Goal: Task Accomplishment & Management: Manage account settings

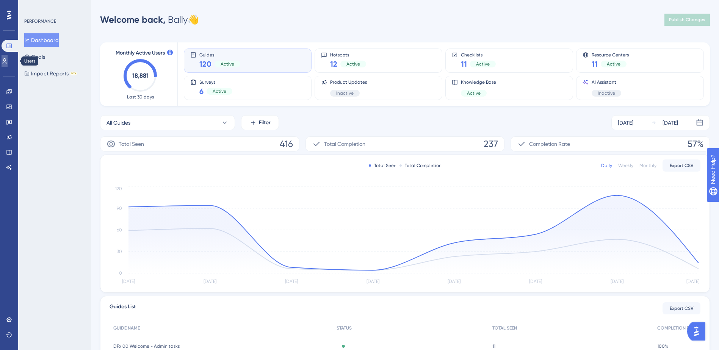
click at [8, 58] on icon at bounding box center [5, 61] width 6 height 6
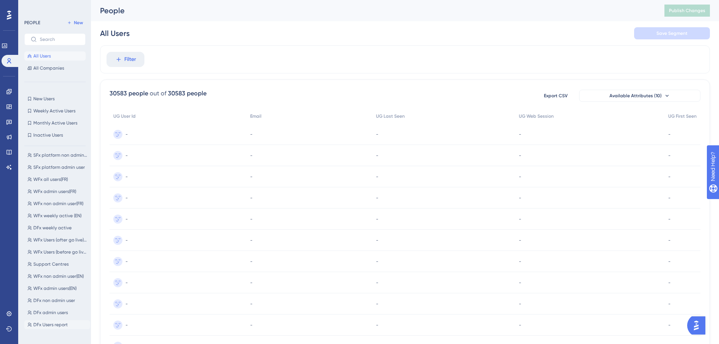
scroll to position [131, 0]
click at [57, 322] on span "DFx all (2020)" at bounding box center [47, 320] width 28 height 6
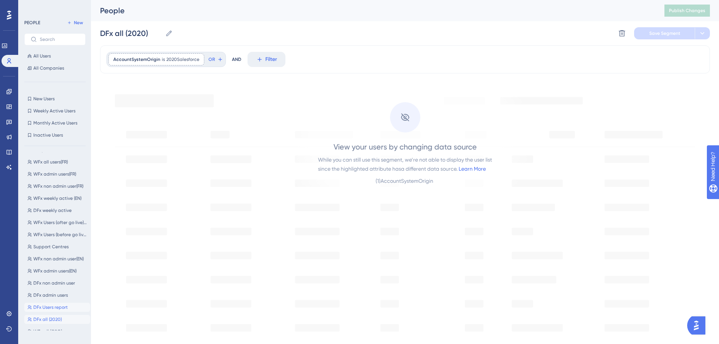
click at [61, 310] on span "DFx Users report" at bounding box center [50, 308] width 34 height 6
type input "DFx Users report"
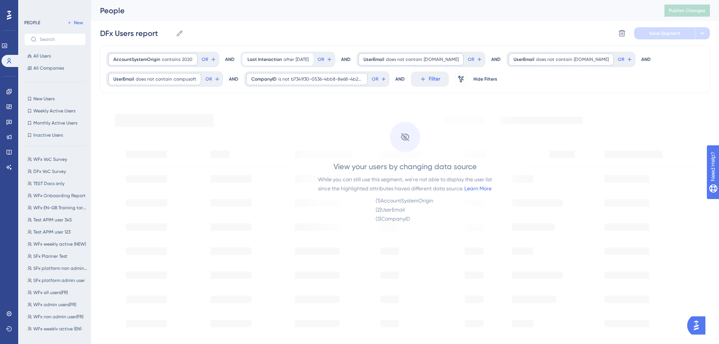
scroll to position [0, 0]
click at [477, 188] on link "Learn More" at bounding box center [477, 189] width 27 height 6
click at [57, 57] on button "All Users" at bounding box center [54, 56] width 61 height 9
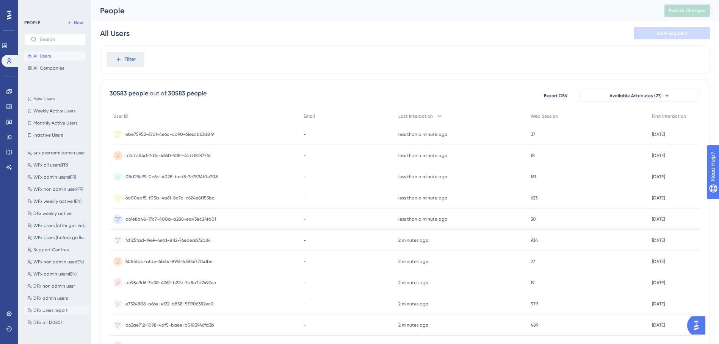
scroll to position [131, 0]
click at [64, 306] on span "DFx Users report" at bounding box center [50, 308] width 34 height 6
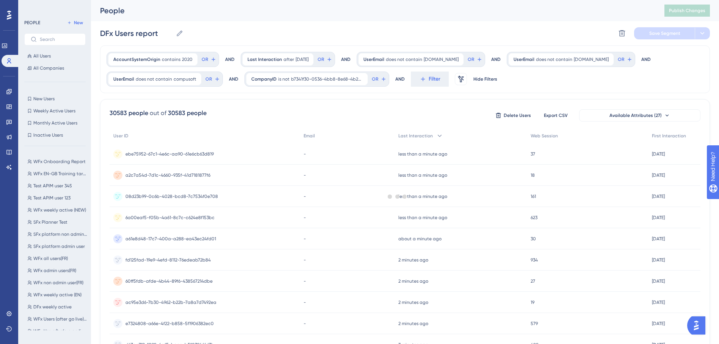
scroll to position [0, 0]
click at [48, 59] on span "All Users" at bounding box center [41, 56] width 17 height 6
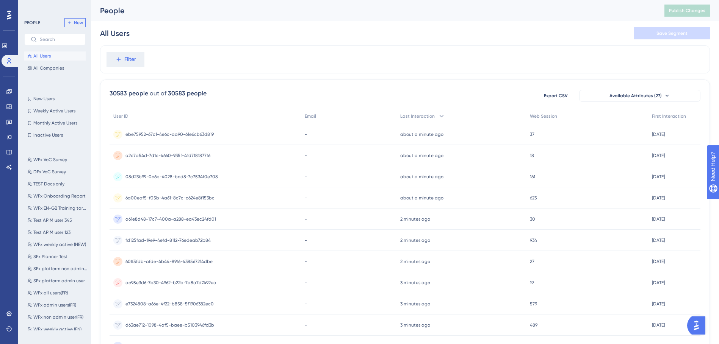
click at [78, 20] on span "New" at bounding box center [78, 23] width 9 height 6
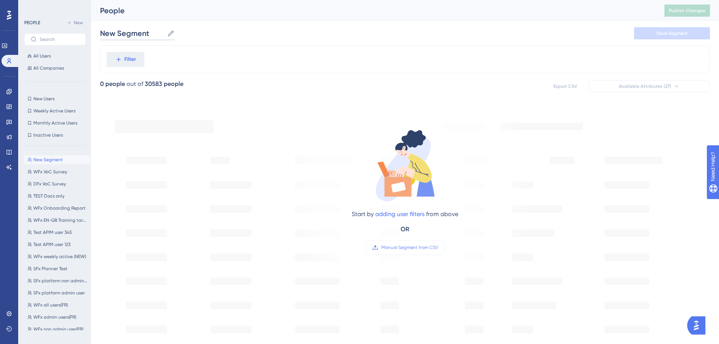
click at [122, 37] on input "New Segment" at bounding box center [132, 33] width 64 height 11
drag, startPoint x: 152, startPoint y: 31, endPoint x: 80, endPoint y: 38, distance: 72.7
click at [91, 38] on div "Performance Users Engagement Widgets Feedback Product Updates Knowledge Base AI…" at bounding box center [405, 291] width 628 height 582
type input "DFx first interaction 30-40days"
click at [278, 52] on div "Filter" at bounding box center [405, 59] width 610 height 28
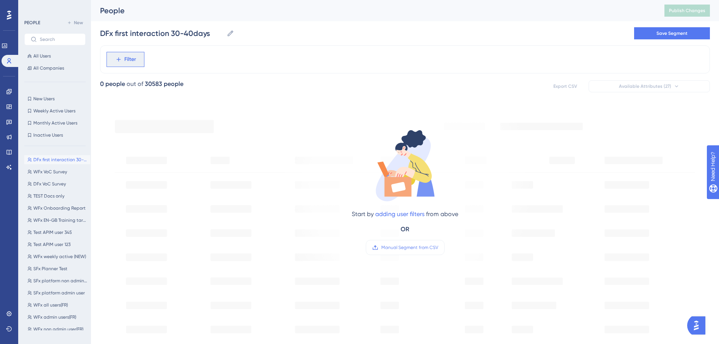
click at [129, 55] on button "Filter" at bounding box center [125, 59] width 38 height 15
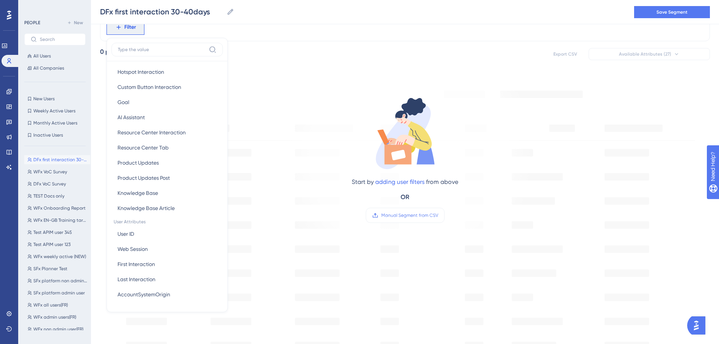
scroll to position [227, 0]
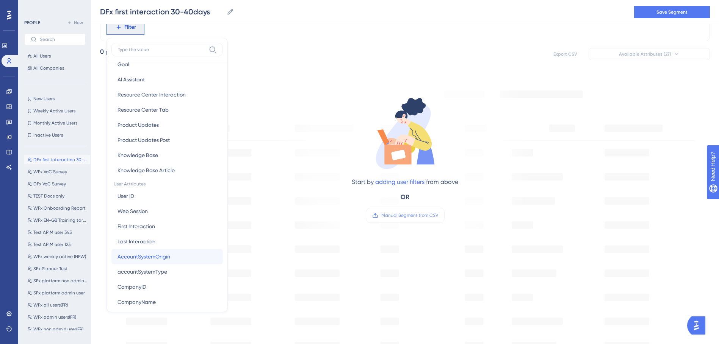
click at [169, 258] on span "AccountSystemOrigin" at bounding box center [143, 256] width 53 height 9
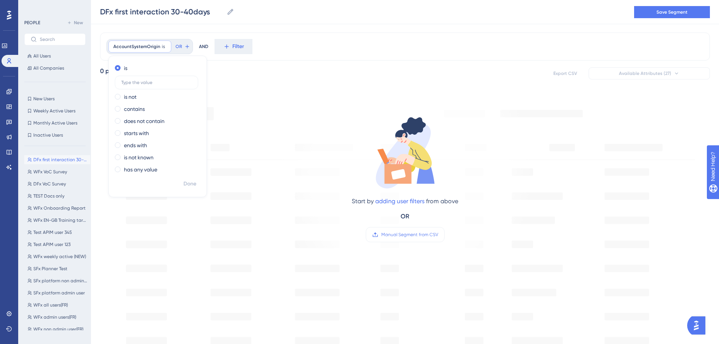
scroll to position [0, 0]
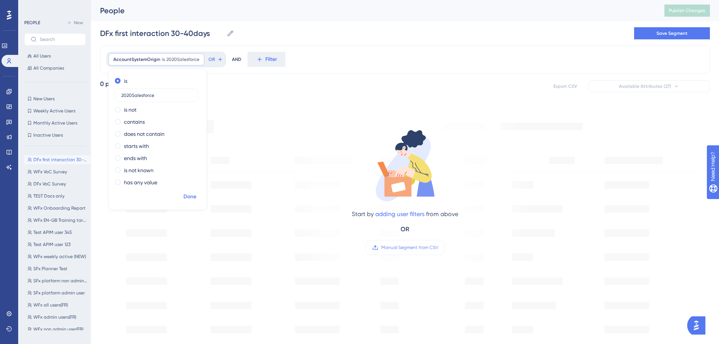
type input "2020Salesforce"
click at [186, 193] on span "Done" at bounding box center [189, 197] width 13 height 9
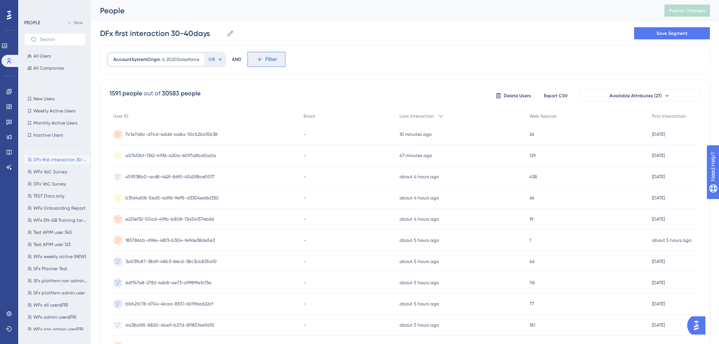
click at [254, 66] on button "Filter" at bounding box center [266, 59] width 38 height 15
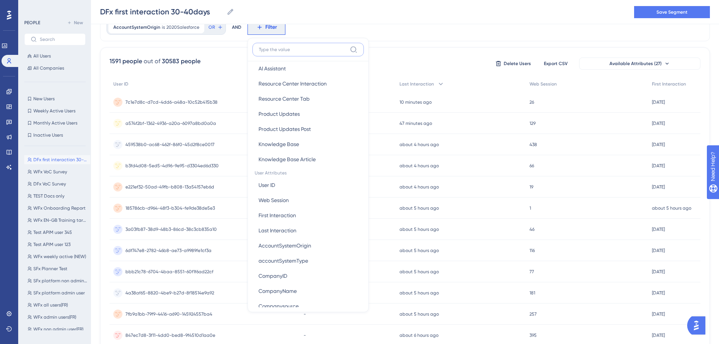
scroll to position [265, 0]
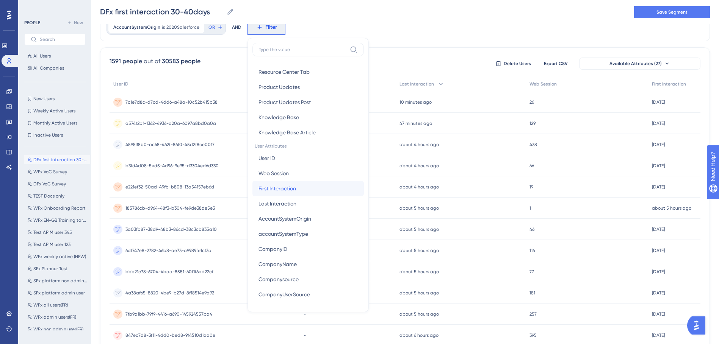
click at [305, 191] on button "First Interaction First Interaction" at bounding box center [307, 188] width 111 height 15
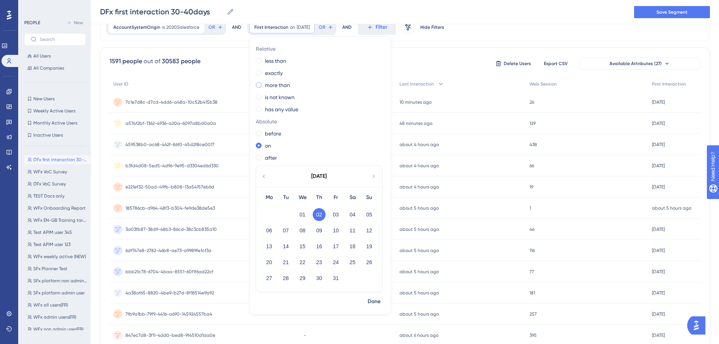
click at [257, 85] on span at bounding box center [259, 85] width 6 height 6
click at [264, 83] on input "radio" at bounding box center [264, 83] width 0 height 0
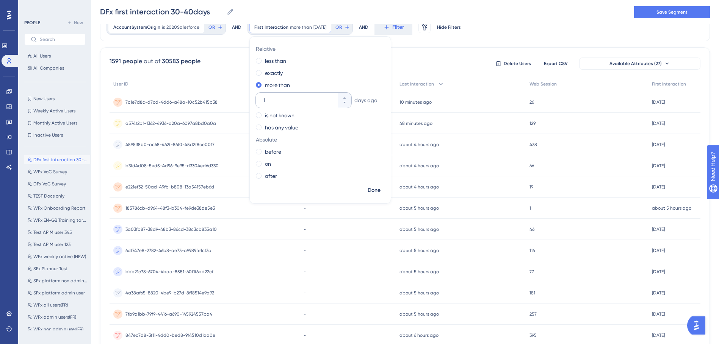
drag, startPoint x: 268, startPoint y: 100, endPoint x: 259, endPoint y: 102, distance: 9.2
click at [259, 102] on div "1" at bounding box center [297, 100] width 82 height 15
type input "30"
click at [374, 191] on span "Done" at bounding box center [374, 190] width 13 height 9
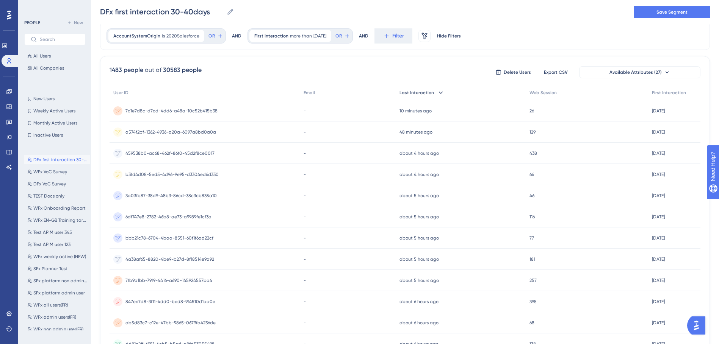
scroll to position [0, 0]
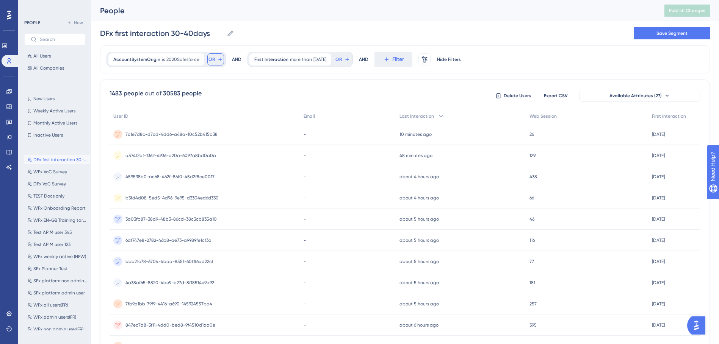
click at [208, 59] on span "OR" at bounding box center [211, 59] width 6 height 6
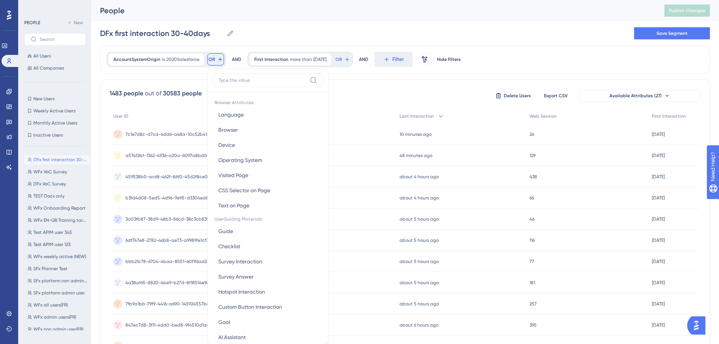
scroll to position [34, 0]
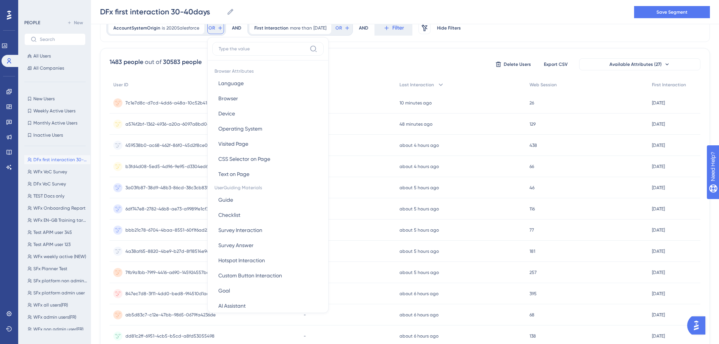
click at [210, 33] on button "OR" at bounding box center [215, 28] width 17 height 12
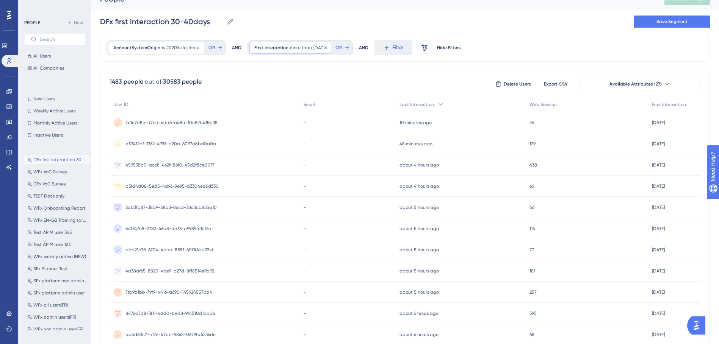
scroll to position [0, 0]
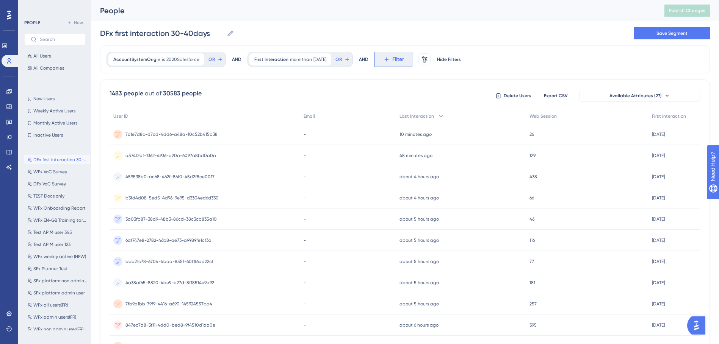
click at [390, 58] on icon at bounding box center [386, 59] width 7 height 7
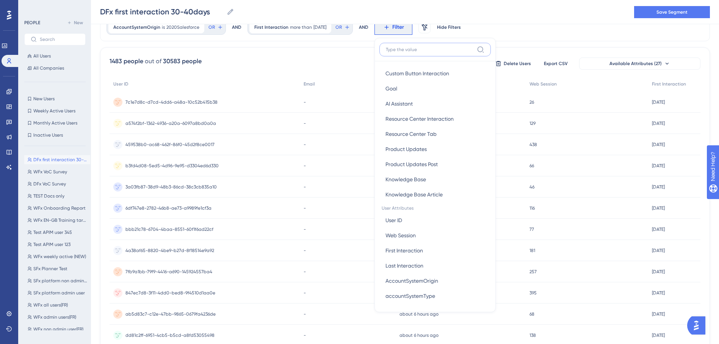
scroll to position [227, 0]
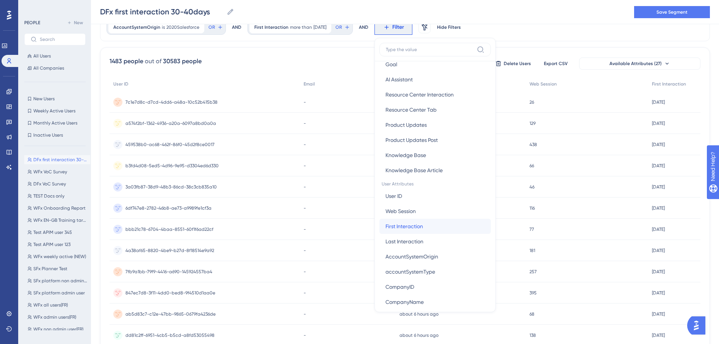
click at [437, 229] on button "First Interaction First Interaction" at bounding box center [434, 226] width 111 height 15
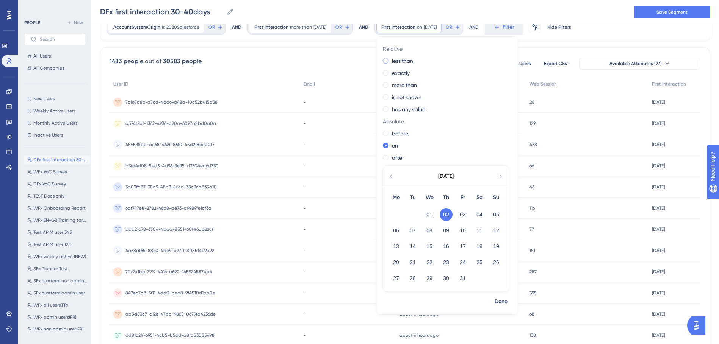
click at [413, 62] on label "less than" at bounding box center [402, 60] width 21 height 9
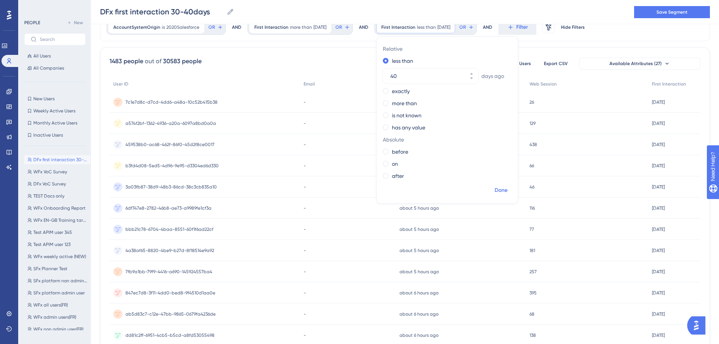
type input "40"
click at [506, 192] on span "Done" at bounding box center [501, 190] width 13 height 9
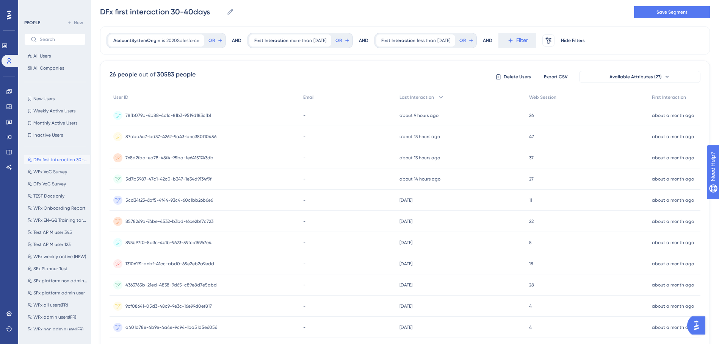
scroll to position [0, 0]
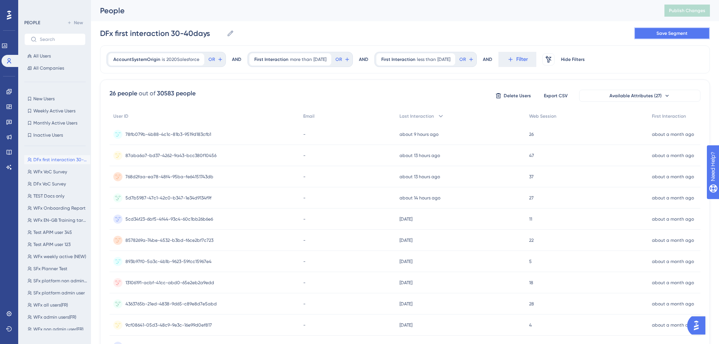
click at [676, 32] on span "Save Segment" at bounding box center [671, 33] width 31 height 6
click at [705, 12] on span "Publish Changes" at bounding box center [687, 11] width 36 height 6
click at [613, 58] on div "AccountSystemOrigin is 2020Salesforce 2020Salesforce Remove OR AND First Intera…" at bounding box center [405, 59] width 610 height 28
click at [560, 38] on div "DFx first interaction 30-40days DFx first interaction 30-40days Delete Segment …" at bounding box center [405, 33] width 610 height 24
click at [45, 58] on span "All Users" at bounding box center [41, 56] width 17 height 6
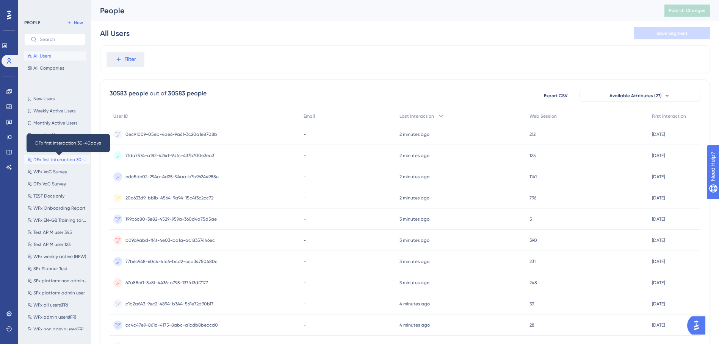
click at [49, 158] on span "DFx first interaction 30-40days" at bounding box center [60, 160] width 54 height 6
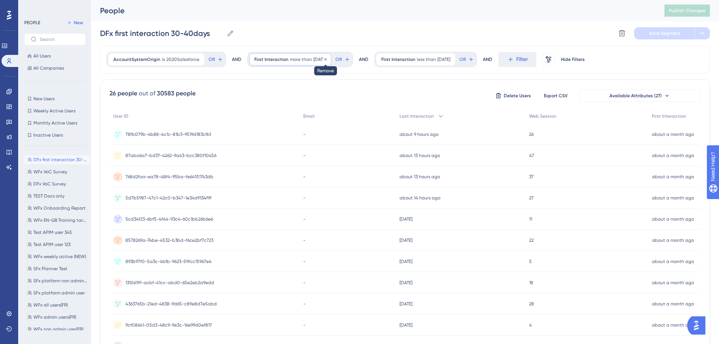
click at [328, 59] on icon at bounding box center [325, 59] width 5 height 5
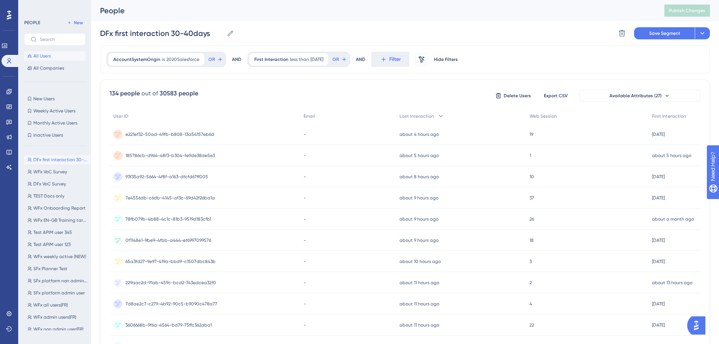
click at [59, 59] on button "All Users" at bounding box center [54, 56] width 61 height 9
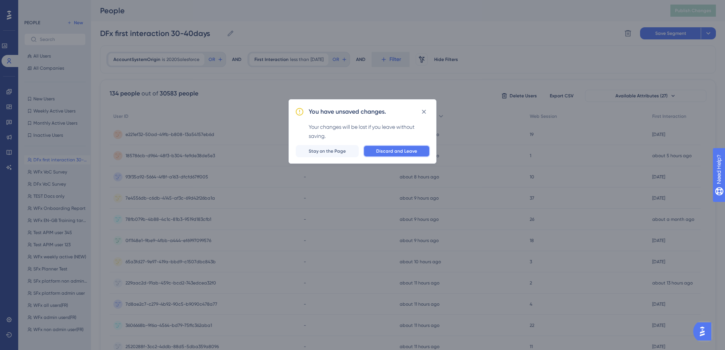
click at [391, 153] on span "Discard and Leave" at bounding box center [396, 151] width 41 height 6
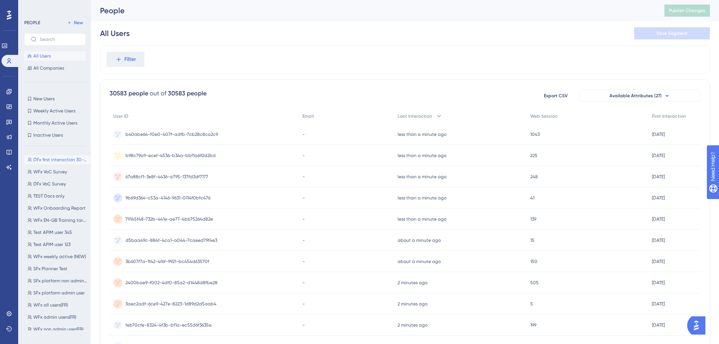
click at [58, 163] on button "DFx first interaction 30-40days DFx first interaction 30-40days" at bounding box center [57, 159] width 66 height 9
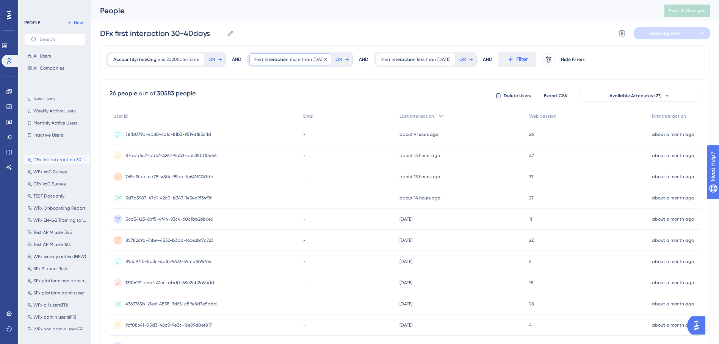
click at [280, 59] on span "First Interaction" at bounding box center [271, 59] width 34 height 6
drag, startPoint x: 271, startPoint y: 133, endPoint x: 257, endPoint y: 133, distance: 13.3
click at [257, 133] on div "30" at bounding box center [297, 132] width 82 height 15
type input "80"
click at [374, 227] on span "Done" at bounding box center [374, 222] width 13 height 9
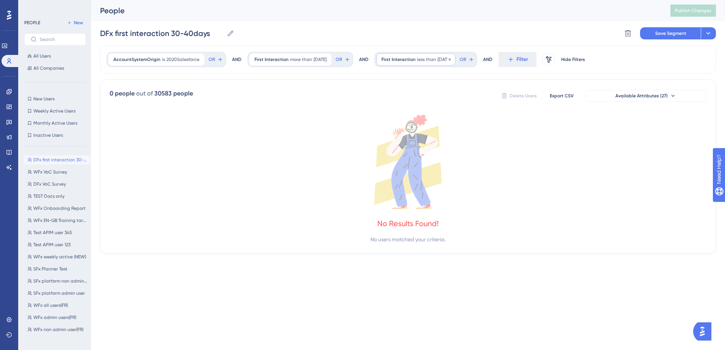
click at [450, 61] on span "40 days ago" at bounding box center [443, 59] width 13 height 6
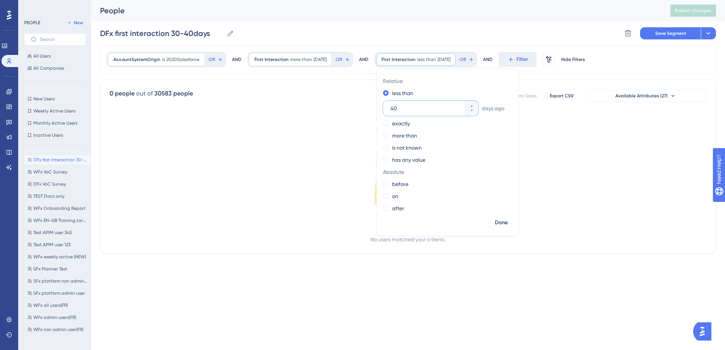
drag, startPoint x: 417, startPoint y: 110, endPoint x: 388, endPoint y: 113, distance: 28.5
click at [388, 113] on div "Relative less than 40 days ago exactly more than is not known has any value Abs…" at bounding box center [447, 145] width 141 height 141
type input "100"
click at [507, 221] on span "Done" at bounding box center [501, 222] width 13 height 9
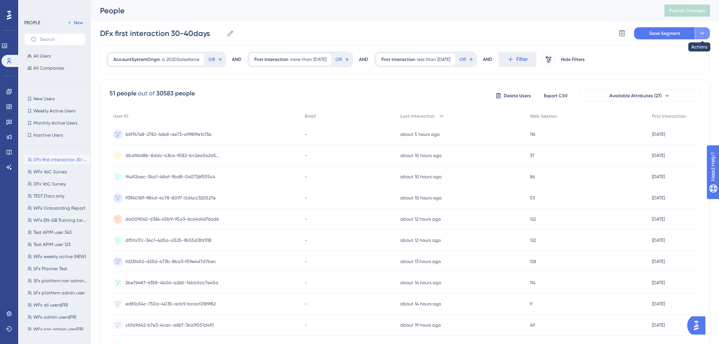
click at [707, 32] on button at bounding box center [702, 33] width 15 height 12
click at [692, 56] on span "Save as a New Segment" at bounding box center [666, 54] width 58 height 9
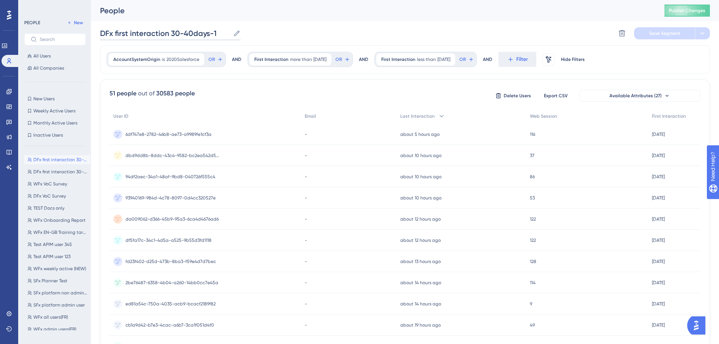
drag, startPoint x: 170, startPoint y: 32, endPoint x: 227, endPoint y: 31, distance: 57.2
click at [227, 31] on input "DFx first interaction 30-40days-1" at bounding box center [165, 33] width 130 height 11
type input "DFx first interaction 80-100 days"
click at [659, 34] on span "Save Segment" at bounding box center [664, 33] width 31 height 6
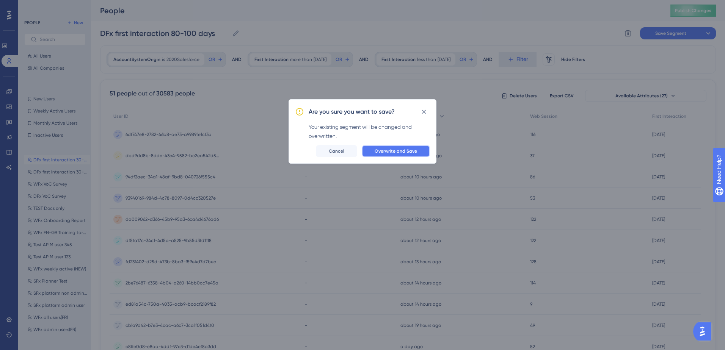
click at [415, 152] on span "Overwrite and Save" at bounding box center [395, 151] width 42 height 6
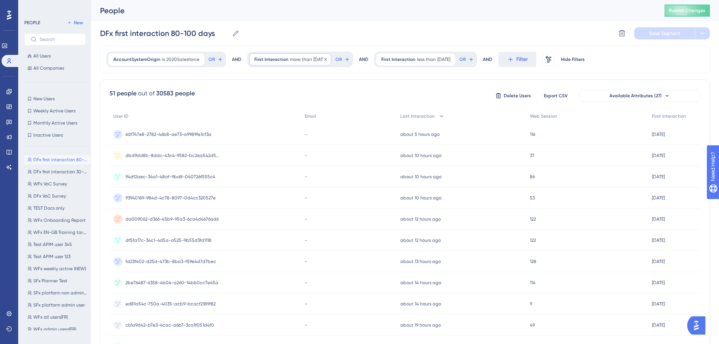
click at [284, 62] on span "First Interaction" at bounding box center [271, 59] width 34 height 6
type input "160"
click at [372, 226] on span "Done" at bounding box center [374, 222] width 13 height 9
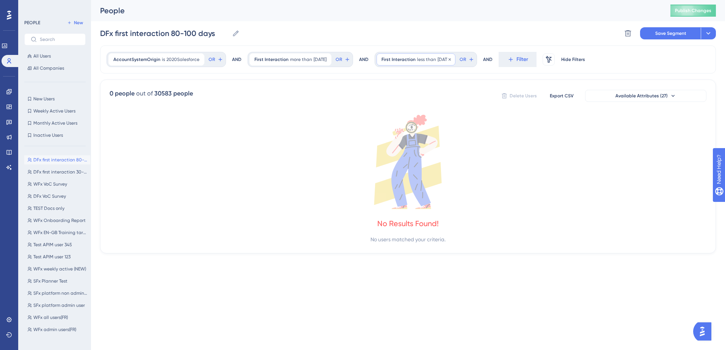
click at [411, 57] on span "First Interaction" at bounding box center [398, 59] width 34 height 6
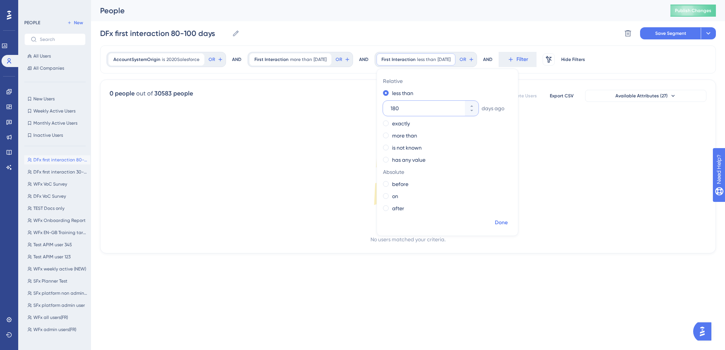
type input "180"
click at [507, 222] on span "Done" at bounding box center [501, 222] width 13 height 9
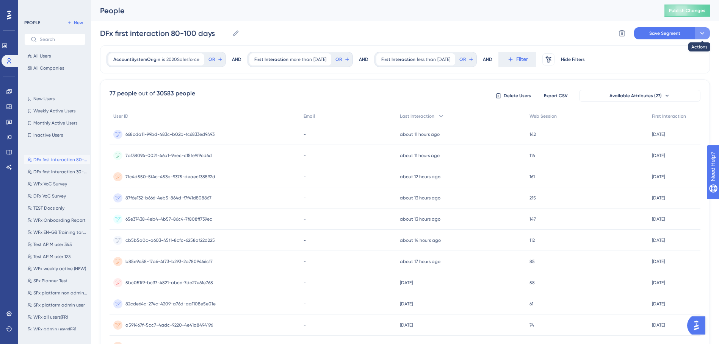
click at [702, 35] on icon at bounding box center [702, 34] width 8 height 8
click at [693, 55] on span "Save as a New Segment" at bounding box center [666, 54] width 58 height 9
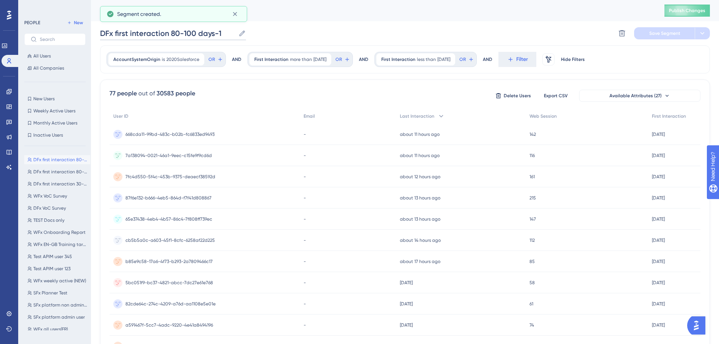
drag, startPoint x: 170, startPoint y: 33, endPoint x: 239, endPoint y: 33, distance: 69.7
click at [238, 33] on label "DFx first interaction 80-100 days-1 DFx first interaction 80-100 days-1" at bounding box center [173, 34] width 146 height 14
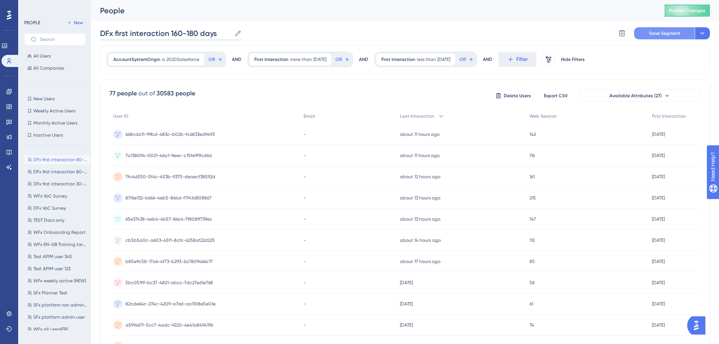
type input "DFx first interaction 160-180 days"
click at [651, 32] on span "Save Segment" at bounding box center [664, 33] width 31 height 6
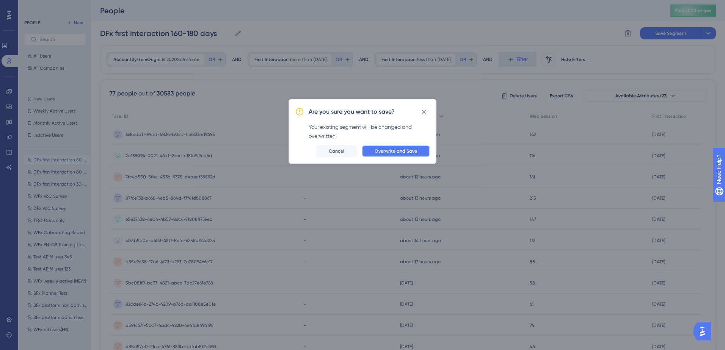
click at [400, 153] on span "Overwrite and Save" at bounding box center [395, 151] width 42 height 6
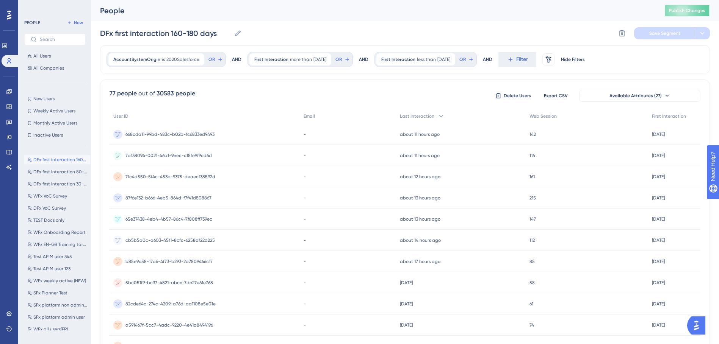
click at [683, 10] on span "Publish Changes" at bounding box center [687, 11] width 36 height 6
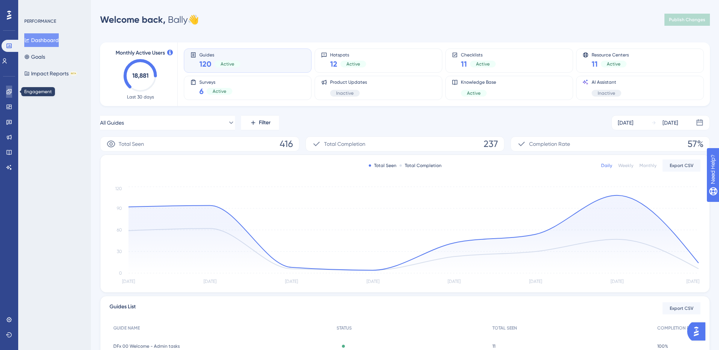
click at [12, 93] on link at bounding box center [9, 92] width 6 height 12
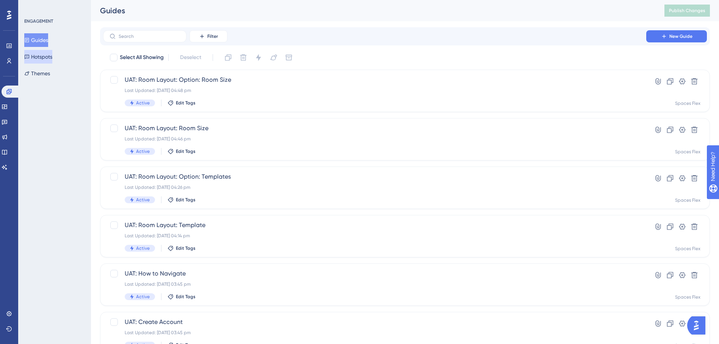
click at [42, 58] on button "Hotspots" at bounding box center [38, 57] width 28 height 14
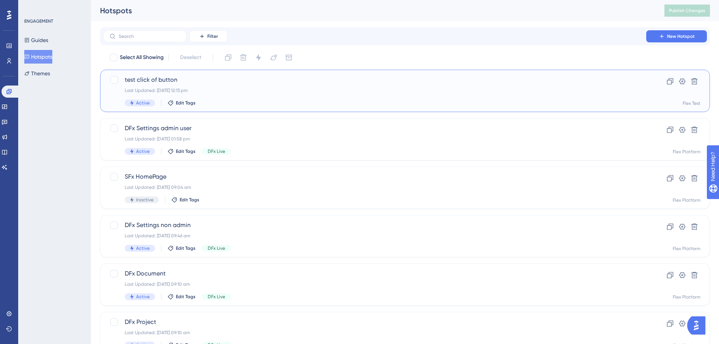
click at [276, 85] on div "test click of button Last Updated: 01 Oct 2025 12:13 pm Active Edit Tags" at bounding box center [375, 90] width 500 height 31
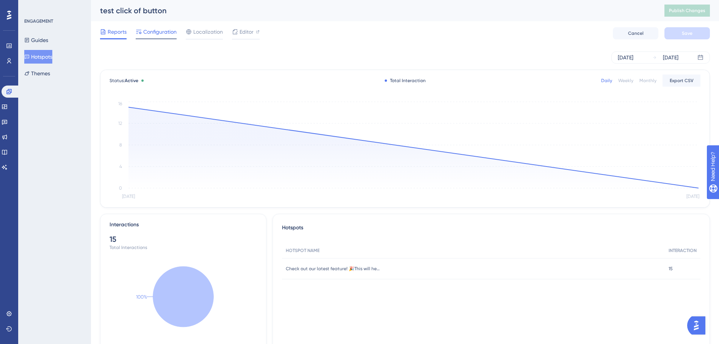
click at [154, 33] on span "Configuration" at bounding box center [159, 31] width 33 height 9
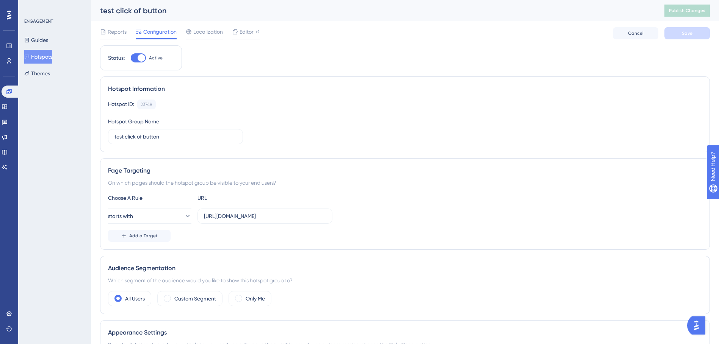
click at [144, 59] on div at bounding box center [142, 58] width 8 height 8
click at [131, 58] on input "Active" at bounding box center [130, 58] width 0 height 0
checkbox input "false"
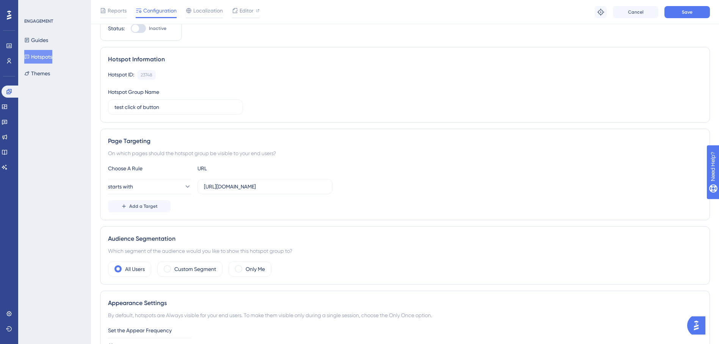
scroll to position [114, 0]
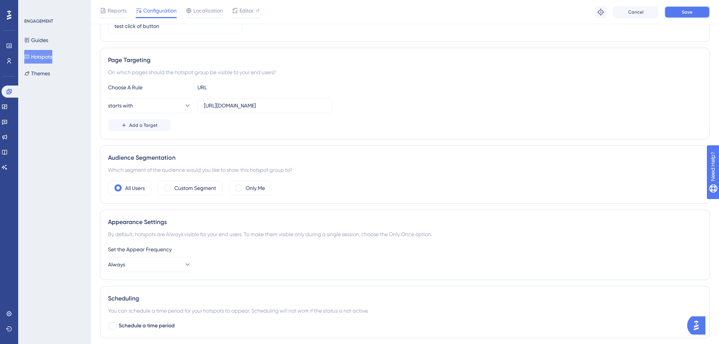
click at [679, 15] on button "Save" at bounding box center [686, 12] width 45 height 12
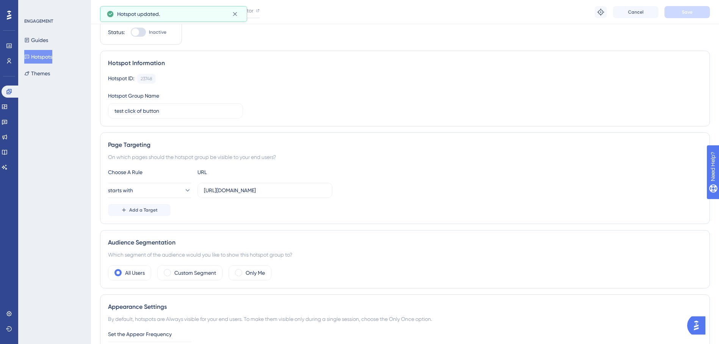
scroll to position [0, 0]
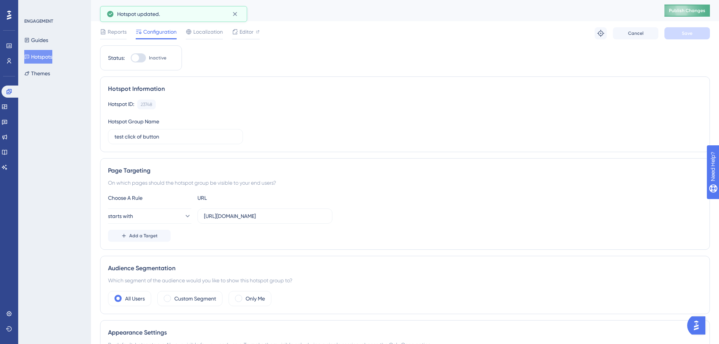
click at [692, 7] on button "Publish Changes" at bounding box center [686, 11] width 45 height 12
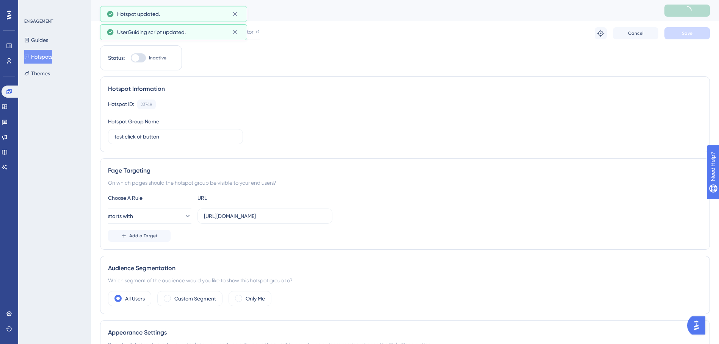
click at [244, 36] on div "UserGuiding script updated." at bounding box center [173, 32] width 147 height 16
click at [255, 32] on div "Editor" at bounding box center [246, 31] width 28 height 9
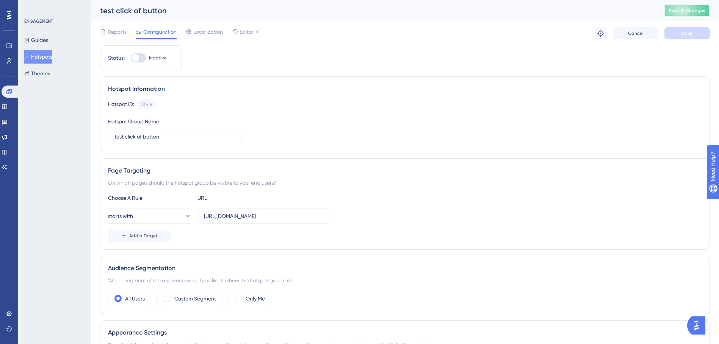
click at [703, 12] on span "Publish Changes" at bounding box center [687, 11] width 36 height 6
click at [139, 58] on div at bounding box center [135, 58] width 8 height 8
click at [131, 58] on input "Inactive" at bounding box center [130, 58] width 0 height 0
checkbox input "true"
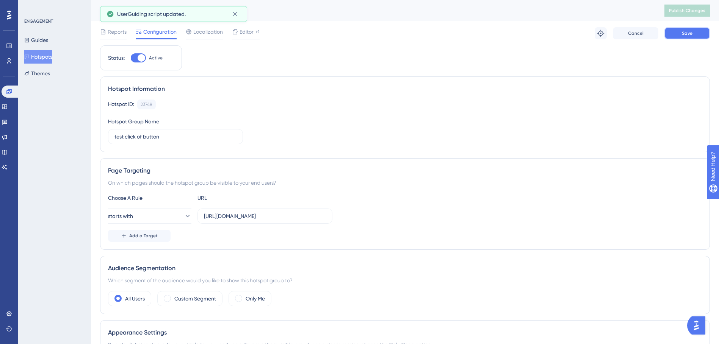
click at [675, 35] on button "Save" at bounding box center [686, 33] width 45 height 12
click at [684, 11] on span "Publish Changes" at bounding box center [687, 11] width 36 height 6
